Goal: Use online tool/utility: Utilize a website feature to perform a specific function

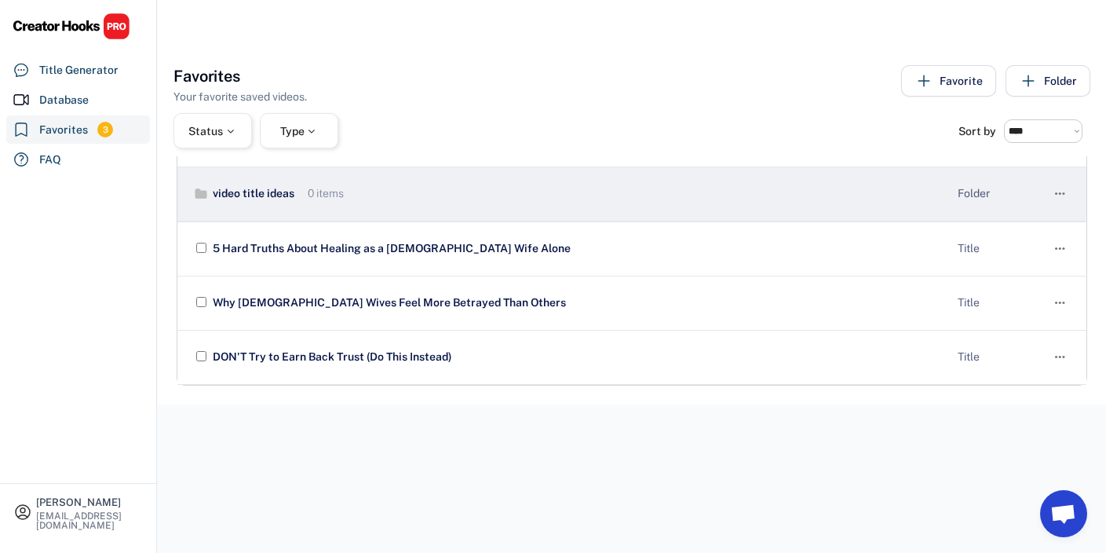
select select "******"
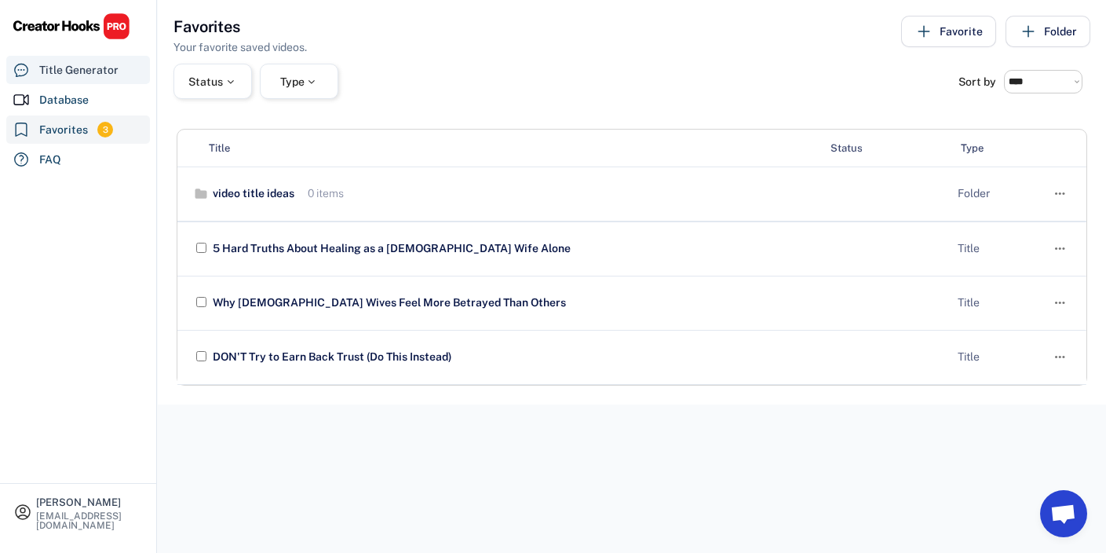
click at [100, 64] on div "Title Generator" at bounding box center [78, 70] width 79 height 16
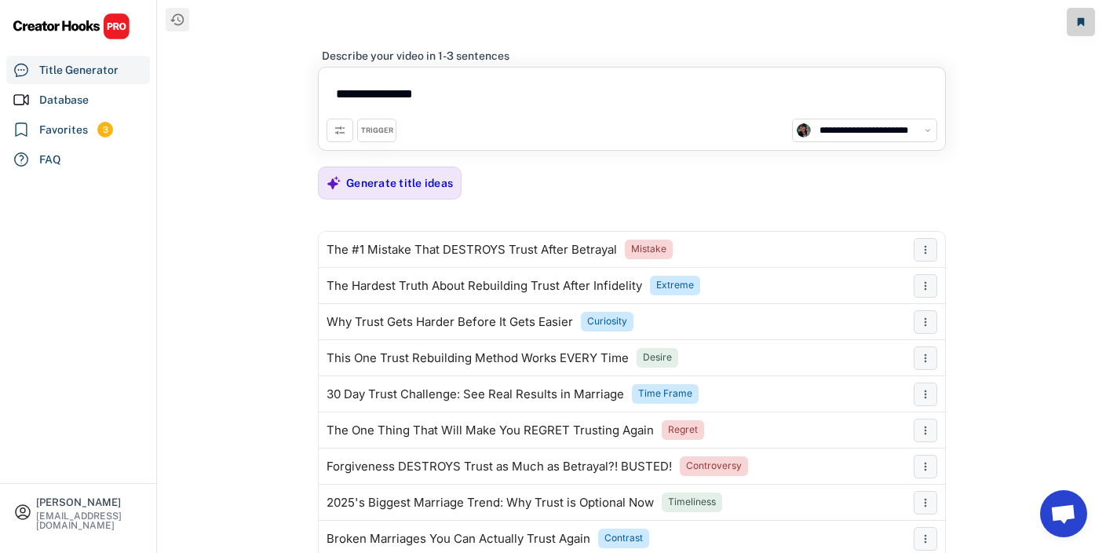
click at [449, 91] on textarea "**********" at bounding box center [632, 96] width 611 height 43
drag, startPoint x: 449, startPoint y: 91, endPoint x: 307, endPoint y: 101, distance: 142.5
click at [307, 101] on div "**********" at bounding box center [632, 301] width 949 height 602
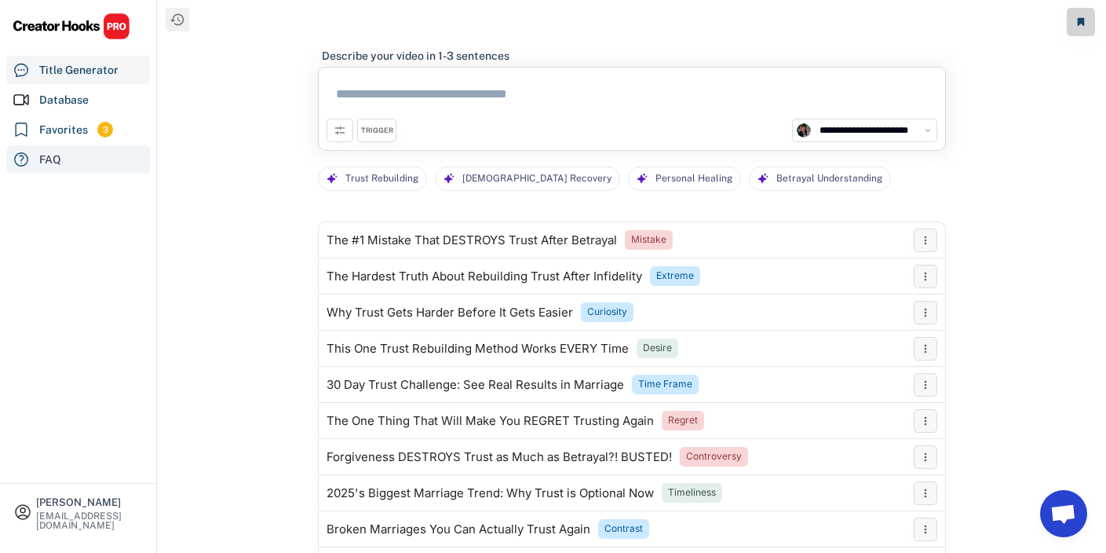
click at [84, 152] on div "FAQ" at bounding box center [78, 159] width 144 height 28
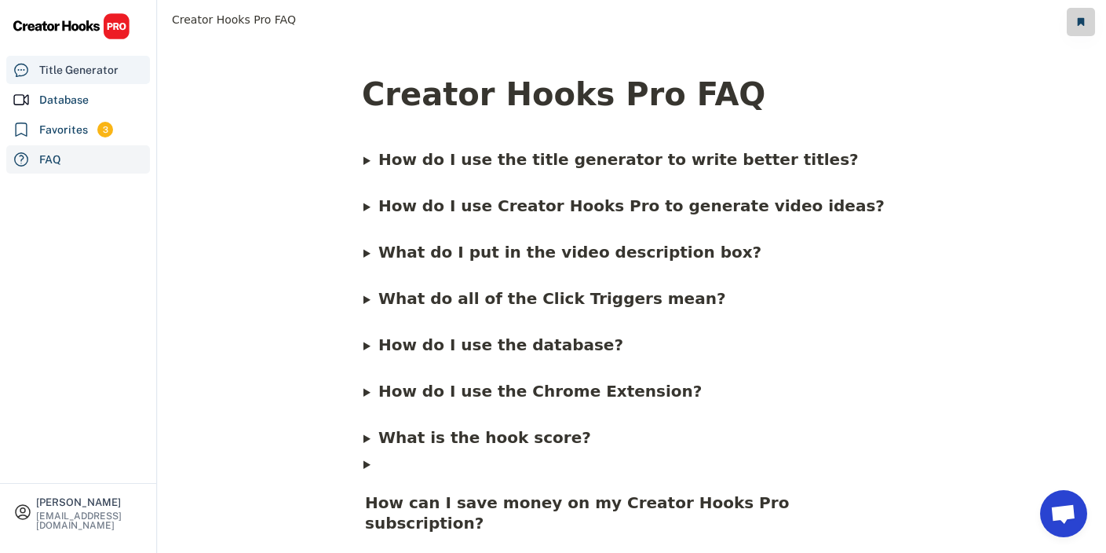
click at [93, 69] on div "Title Generator" at bounding box center [78, 70] width 79 height 16
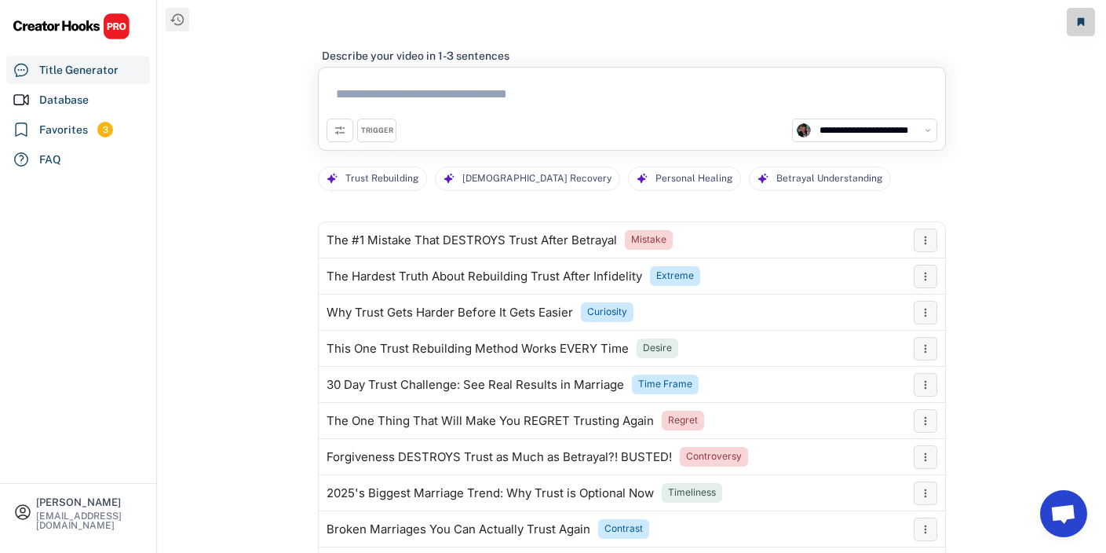
click at [392, 133] on div "TRIGGER" at bounding box center [377, 131] width 32 height 10
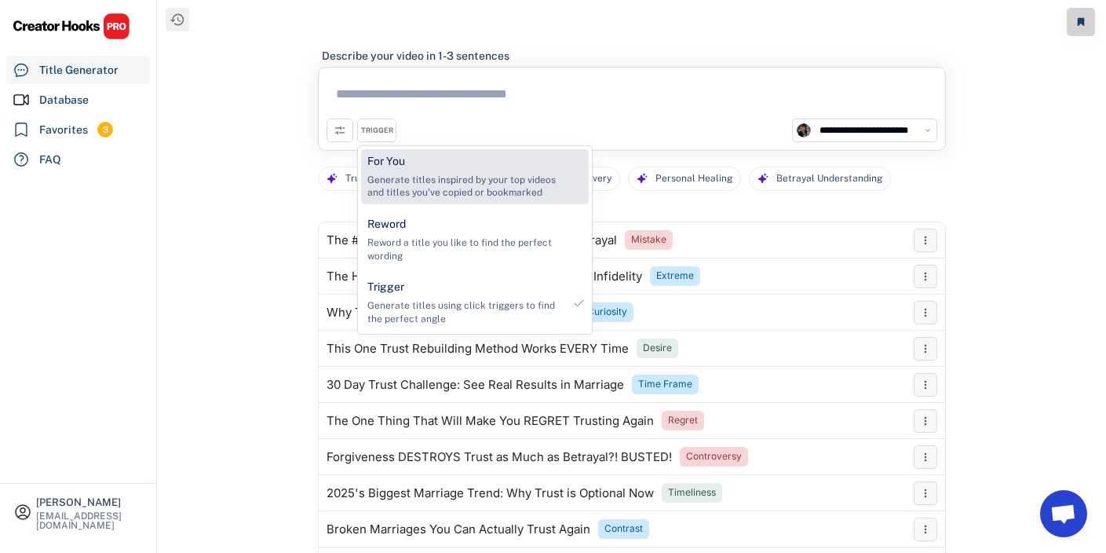
click at [393, 172] on div "For You Generate titles inspired by your top videos and titles you've copied or…" at bounding box center [465, 176] width 208 height 55
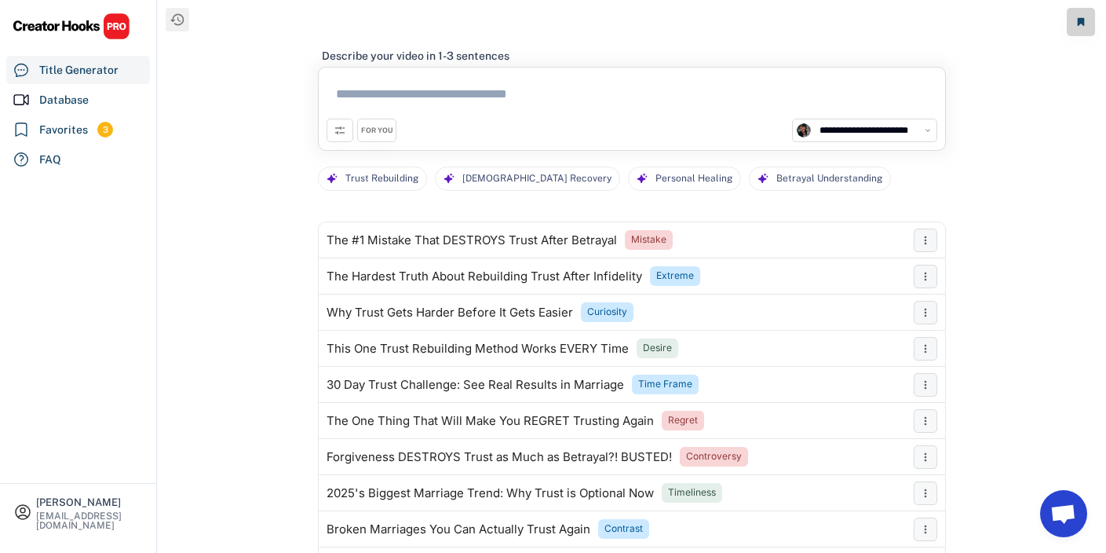
click at [383, 134] on div "FOR YOU" at bounding box center [377, 131] width 32 height 10
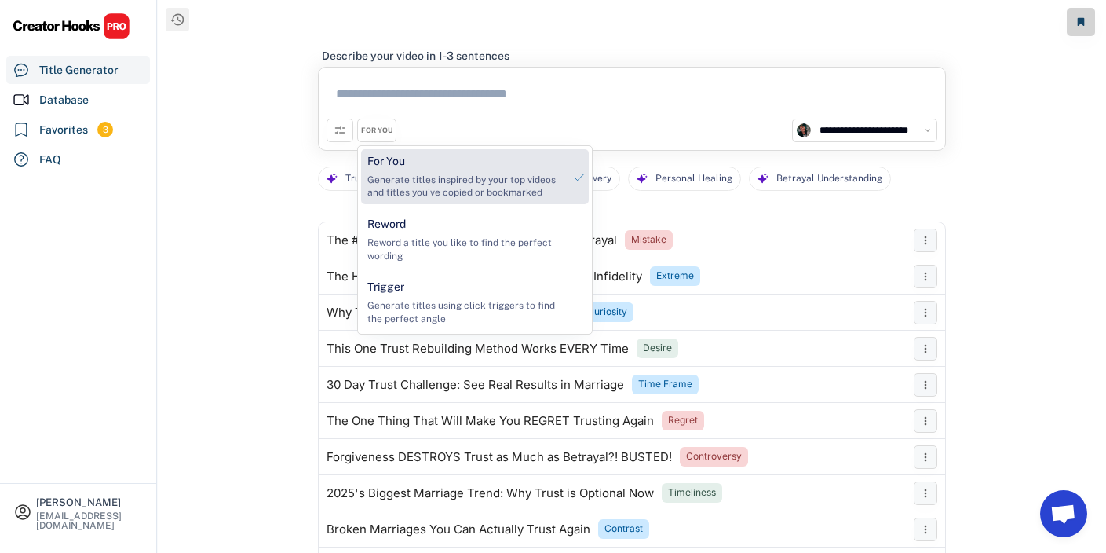
click at [400, 197] on div "Generate titles inspired by your top videos and titles you've copied or bookmar…" at bounding box center [466, 187] width 196 height 27
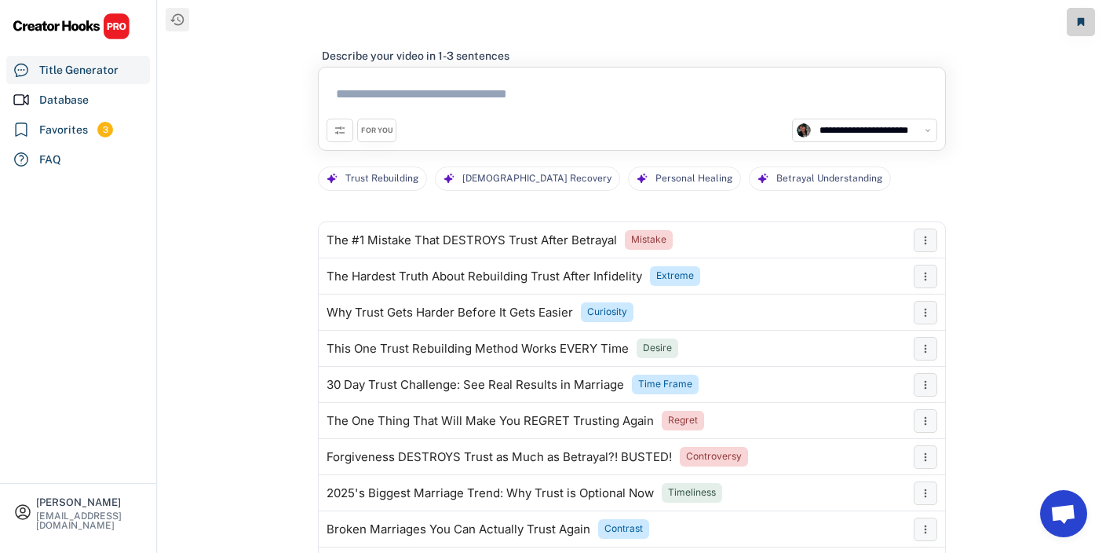
click at [376, 133] on div "FOR YOU" at bounding box center [377, 131] width 32 height 10
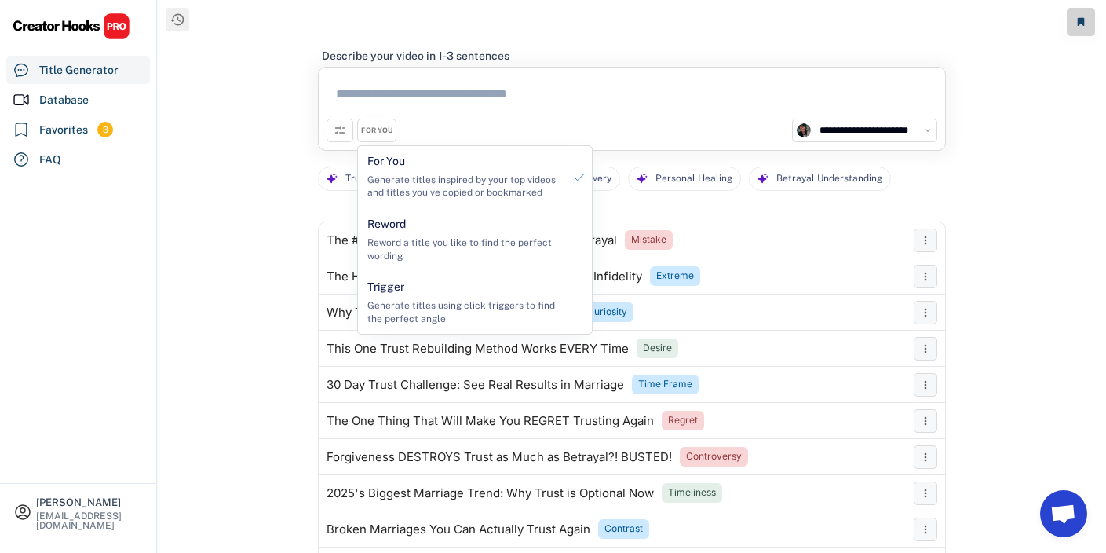
click at [390, 130] on div "FOR YOU" at bounding box center [377, 131] width 32 height 10
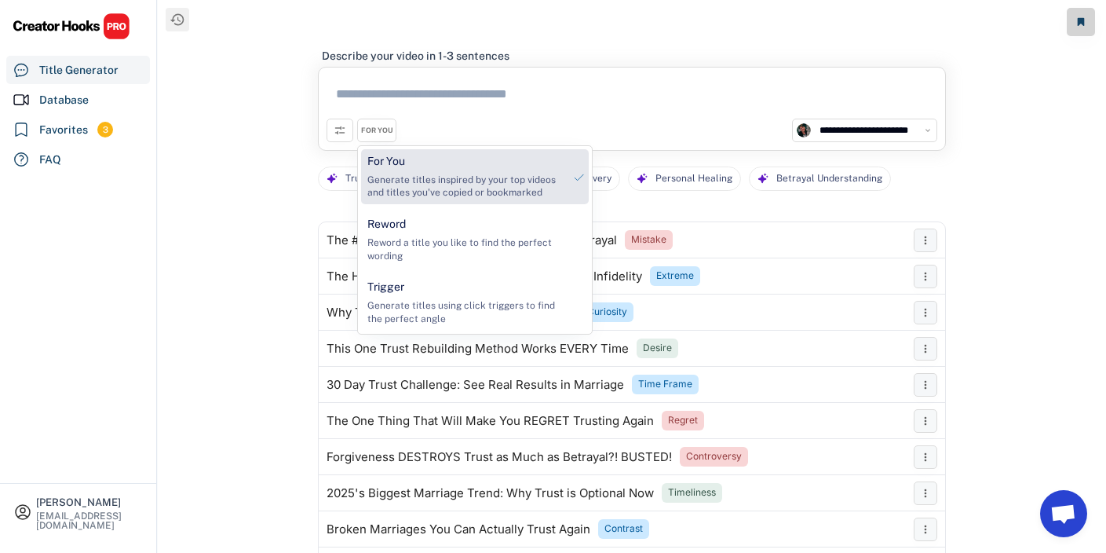
click at [397, 174] on div "Generate titles inspired by your top videos and titles you've copied or bookmar…" at bounding box center [466, 187] width 196 height 27
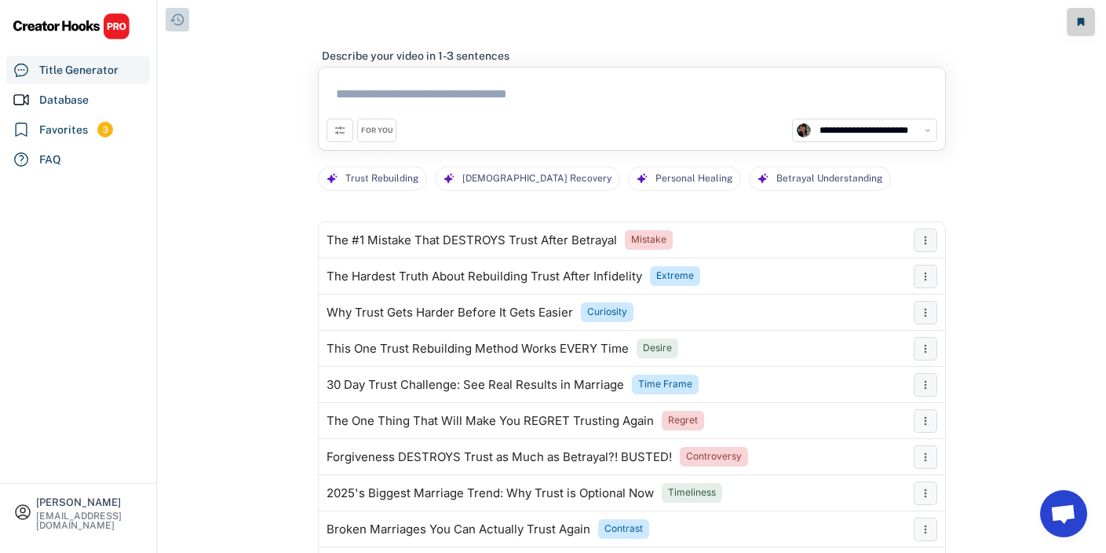
click at [182, 24] on icon at bounding box center [178, 20] width 16 height 16
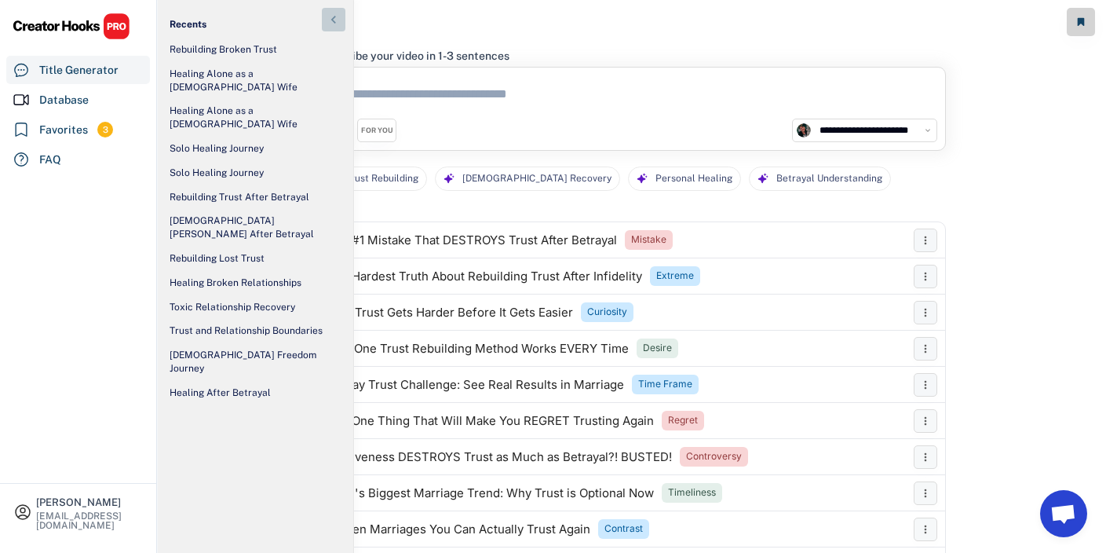
click at [327, 19] on icon at bounding box center [334, 20] width 16 height 16
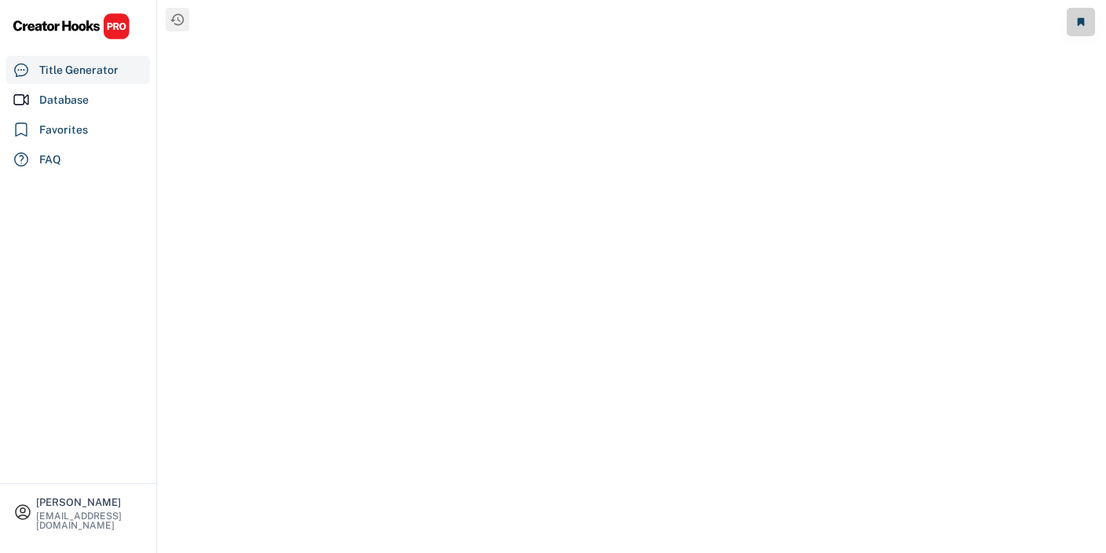
select select "**********"
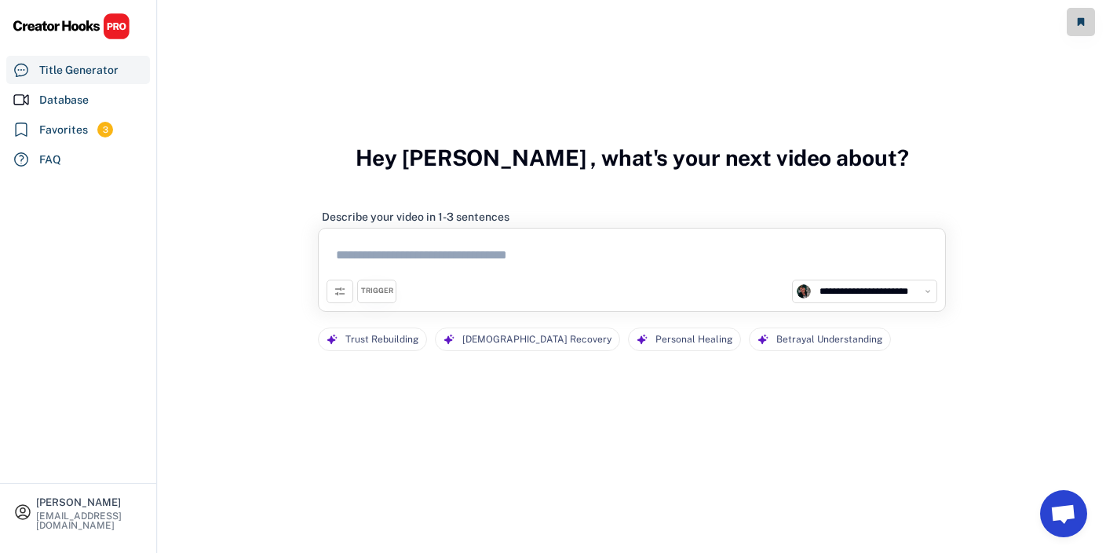
scroll to position [46, 0]
click at [370, 291] on div "TRIGGER" at bounding box center [377, 289] width 32 height 10
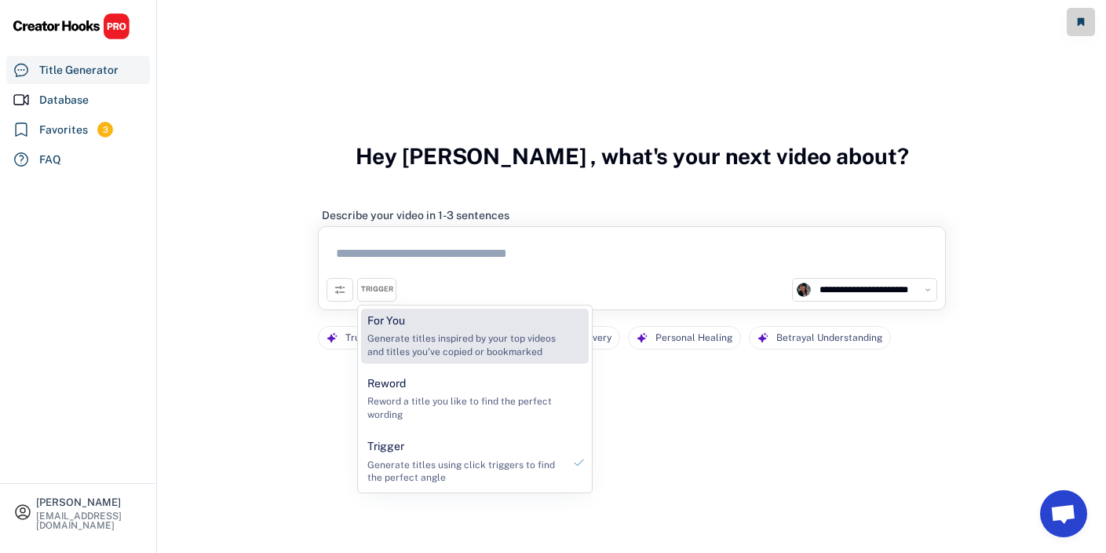
click at [386, 321] on div "For You" at bounding box center [387, 321] width 38 height 16
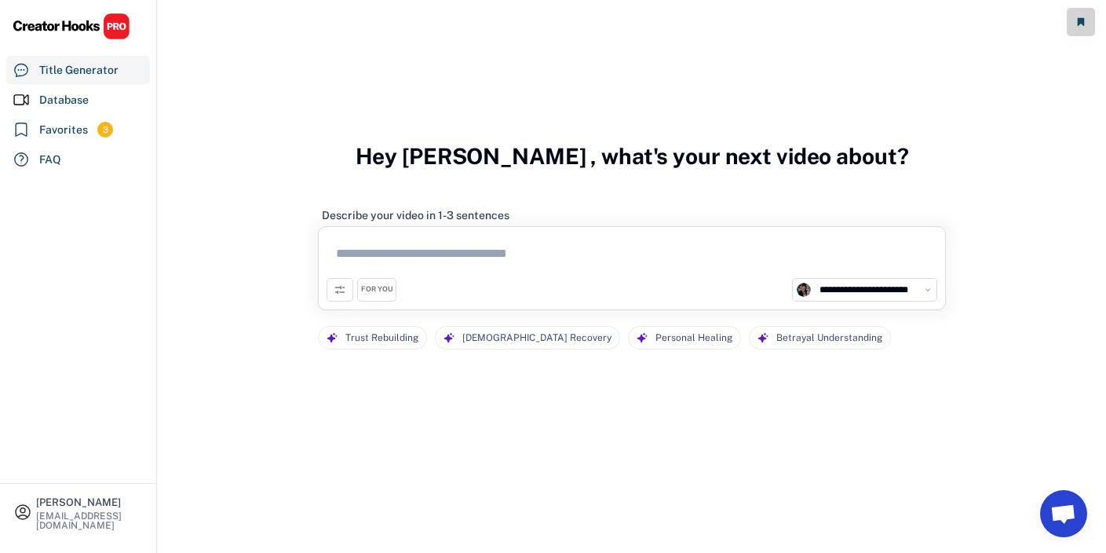
scroll to position [49, 0]
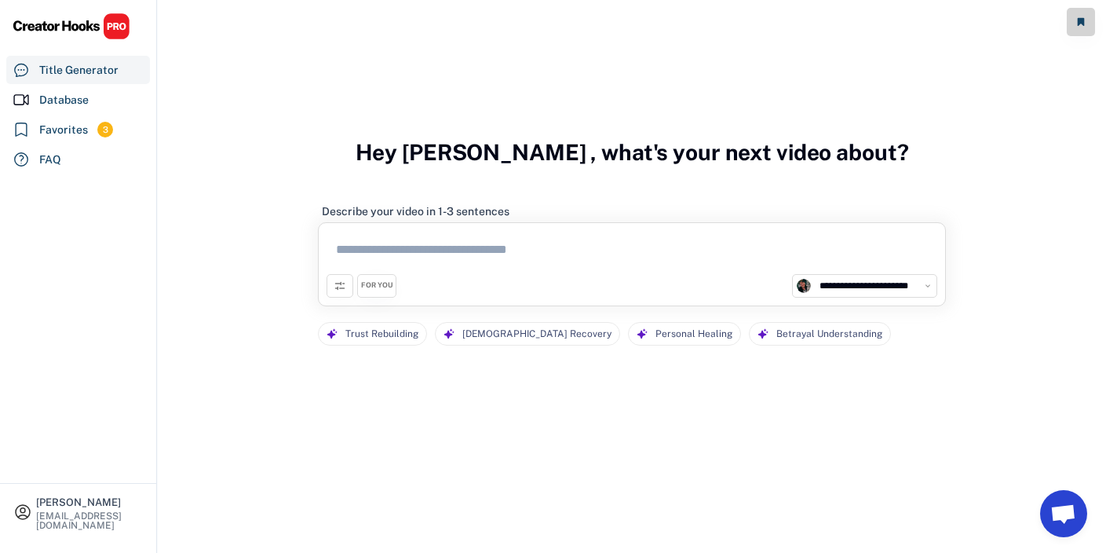
click at [463, 250] on textarea at bounding box center [632, 252] width 611 height 43
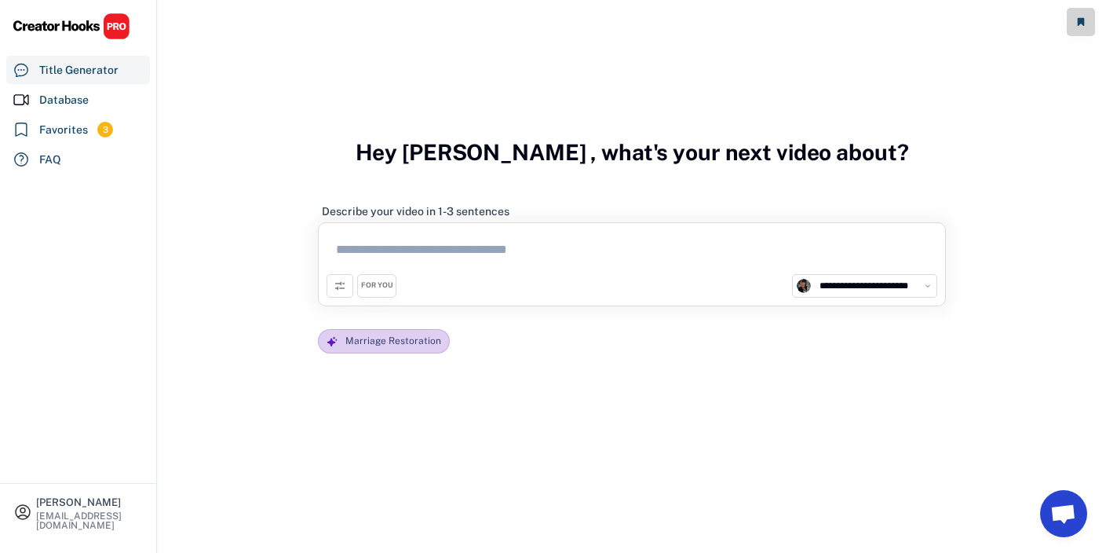
click at [372, 337] on div "Marriage Restoration" at bounding box center [394, 341] width 96 height 23
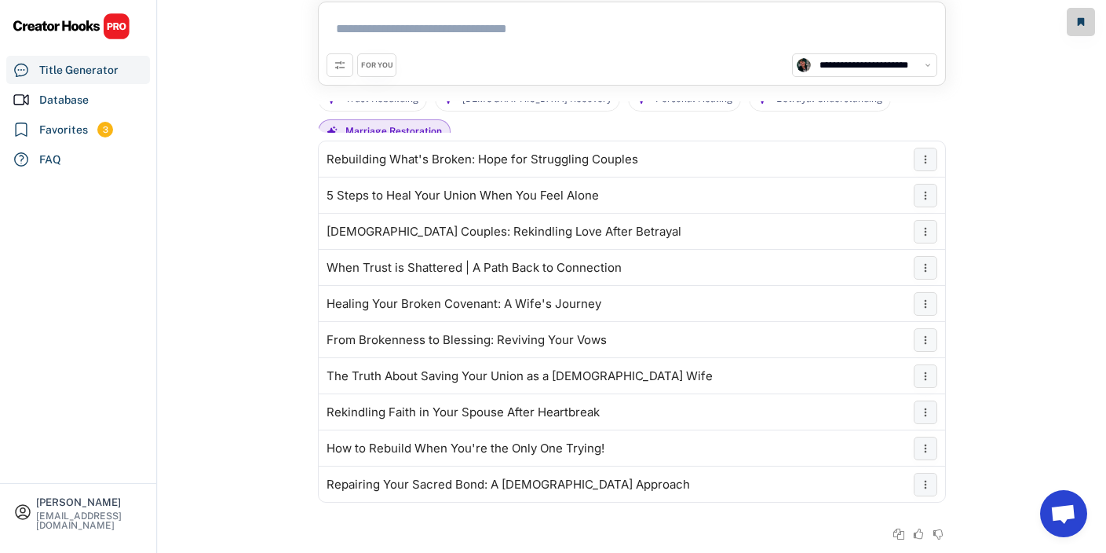
scroll to position [0, 0]
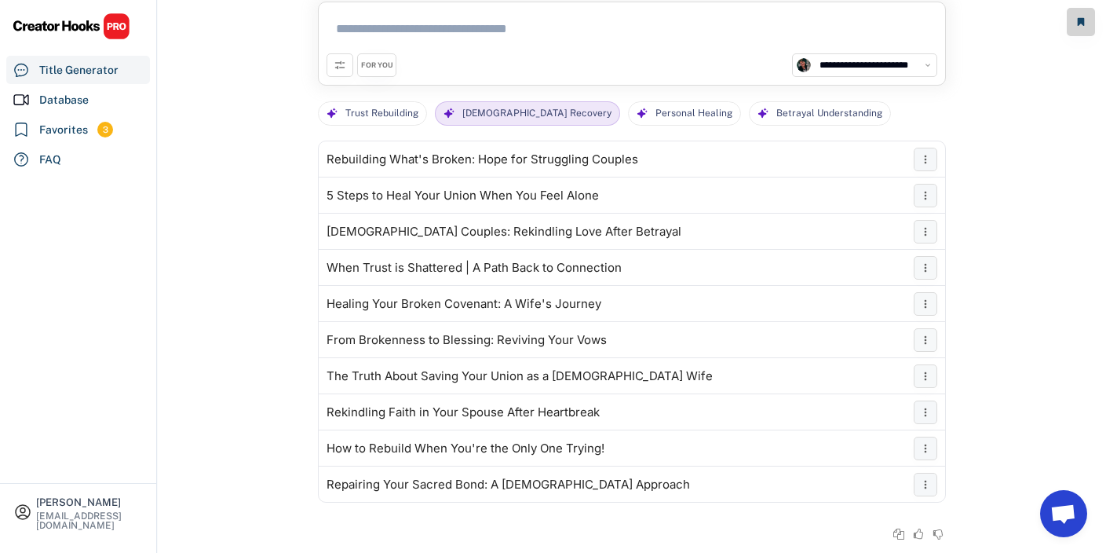
click at [508, 111] on div "[DEMOGRAPHIC_DATA] Recovery" at bounding box center [537, 113] width 149 height 23
